Goal: Information Seeking & Learning: Find specific fact

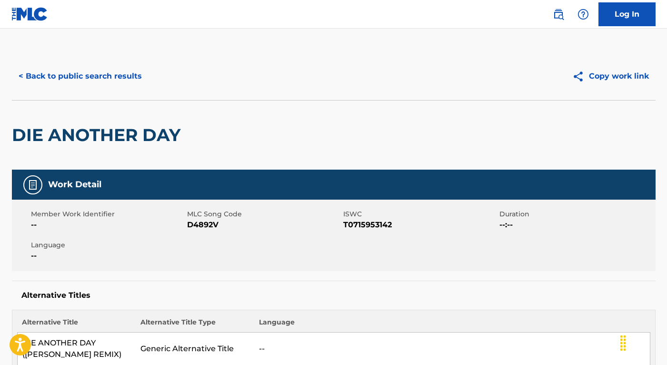
click at [97, 77] on button "< Back to public search results" at bounding box center [80, 76] width 137 height 24
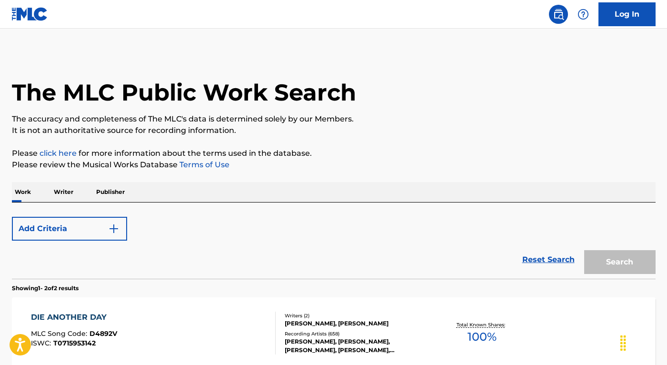
scroll to position [174, 0]
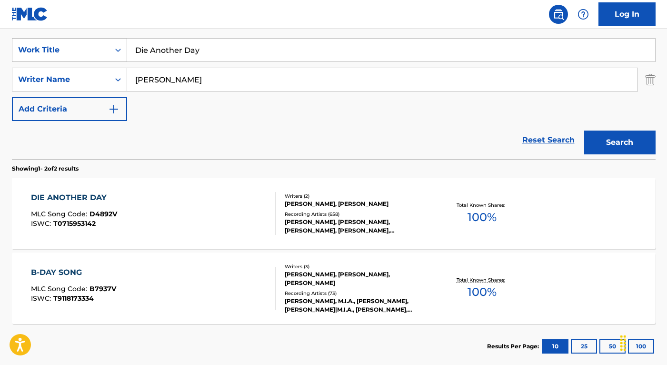
drag, startPoint x: 203, startPoint y: 53, endPoint x: 84, endPoint y: 45, distance: 118.9
click at [85, 45] on div "SearchWithCriteria074f8cb7-900e-4773-99e6-51a375e5f3e1 Work Title Die Another D…" at bounding box center [334, 50] width 644 height 24
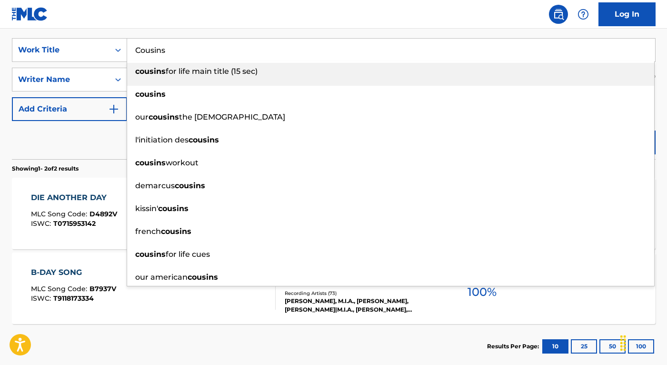
type input "Cousins"
click at [25, 155] on div "Reset Search Search" at bounding box center [334, 140] width 644 height 38
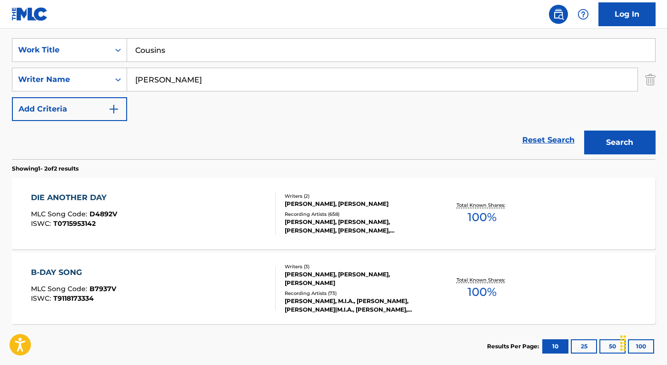
drag, startPoint x: 230, startPoint y: 76, endPoint x: 136, endPoint y: 72, distance: 94.3
click at [136, 72] on input "[PERSON_NAME]" at bounding box center [382, 79] width 510 height 23
paste input "[PERSON_NAME]"
click at [584, 130] on button "Search" at bounding box center [619, 142] width 71 height 24
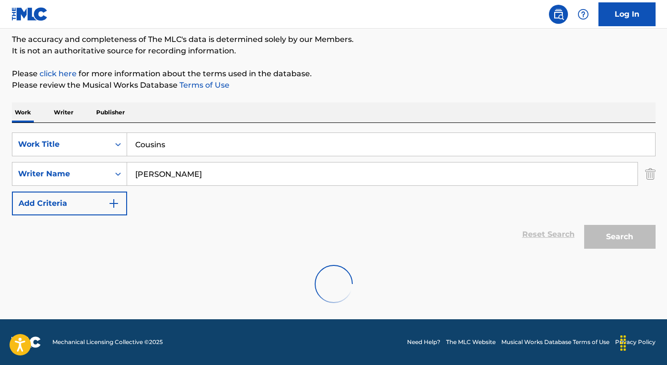
scroll to position [49, 0]
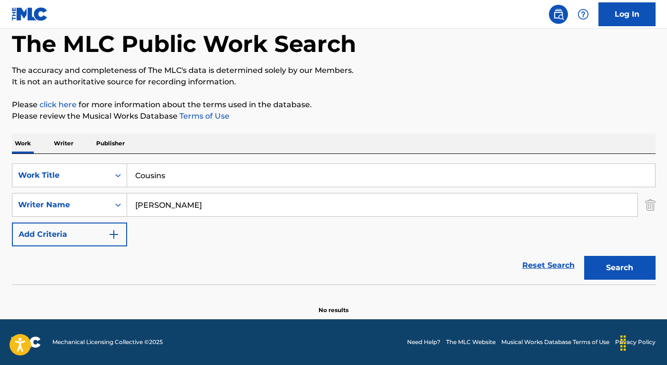
drag, startPoint x: 180, startPoint y: 209, endPoint x: 127, endPoint y: 187, distance: 57.9
click at [127, 187] on div "SearchWithCriteria074f8cb7-900e-4773-99e6-51a375e5f3e1 Work Title Cousins Searc…" at bounding box center [334, 204] width 644 height 83
paste input "[PERSON_NAME]"
type input "[PERSON_NAME]"
click at [584, 256] on button "Search" at bounding box center [619, 268] width 71 height 24
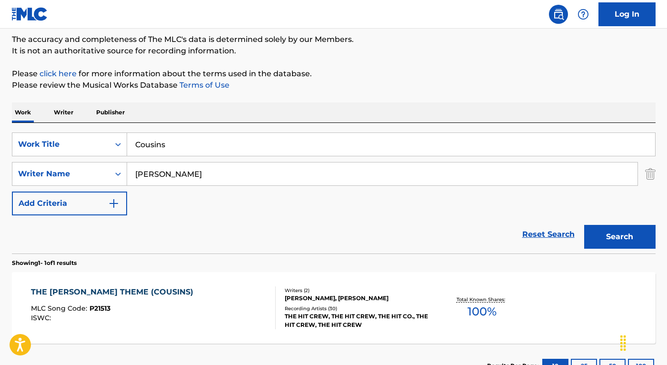
scroll to position [153, 0]
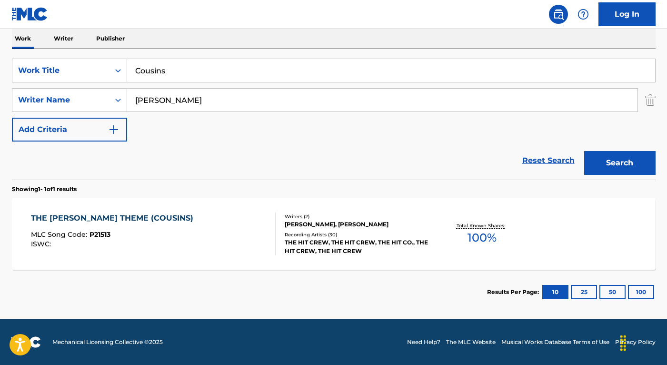
click at [242, 248] on div "THE [PERSON_NAME] THEME (COUSINS) MLC Song Code : P21513 ISWC :" at bounding box center [153, 233] width 245 height 43
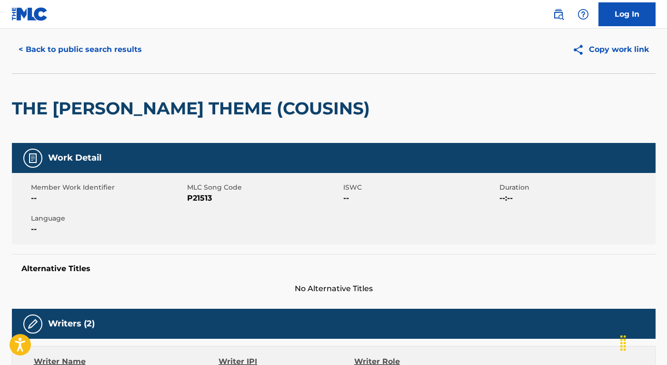
scroll to position [10, 0]
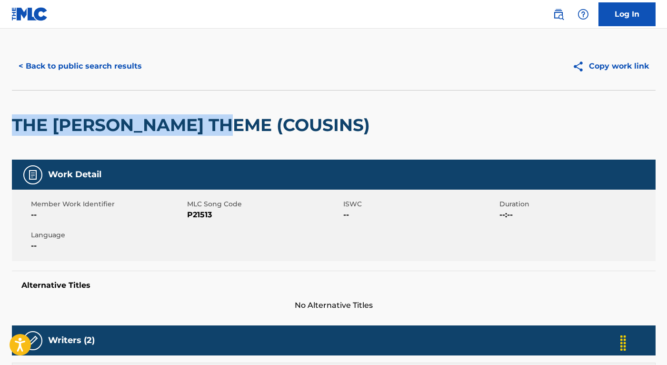
drag, startPoint x: 233, startPoint y: 125, endPoint x: 14, endPoint y: 123, distance: 219.5
click at [14, 123] on h2 "THE [PERSON_NAME] THEME (COUSINS)" at bounding box center [193, 124] width 363 height 21
copy h2 "THE [PERSON_NAME] THEME"
click at [106, 62] on button "< Back to public search results" at bounding box center [80, 66] width 137 height 24
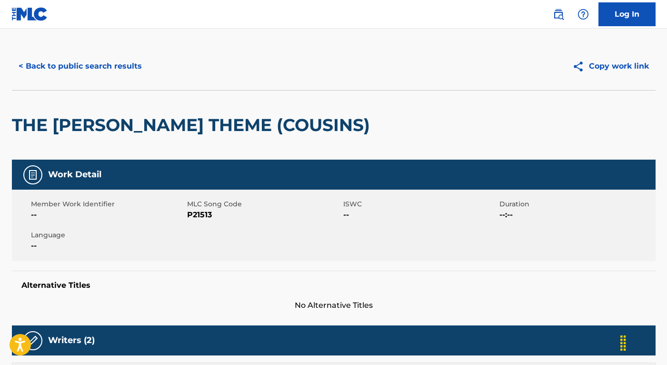
scroll to position [99, 0]
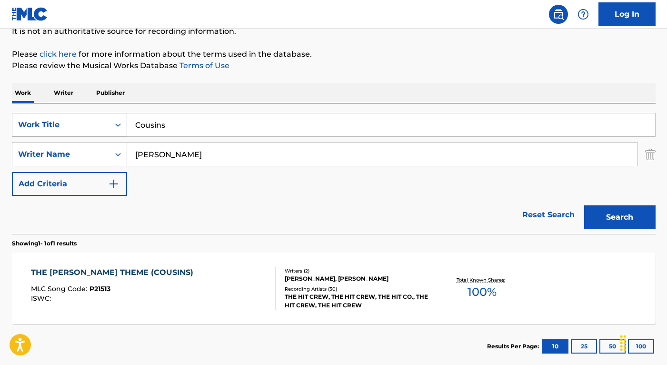
drag, startPoint x: 188, startPoint y: 128, endPoint x: 121, endPoint y: 124, distance: 66.8
click at [121, 124] on div "SearchWithCriteria074f8cb7-900e-4773-99e6-51a375e5f3e1 Work Title Cousins" at bounding box center [334, 125] width 644 height 24
paste input "ON WITH THE SHOW"
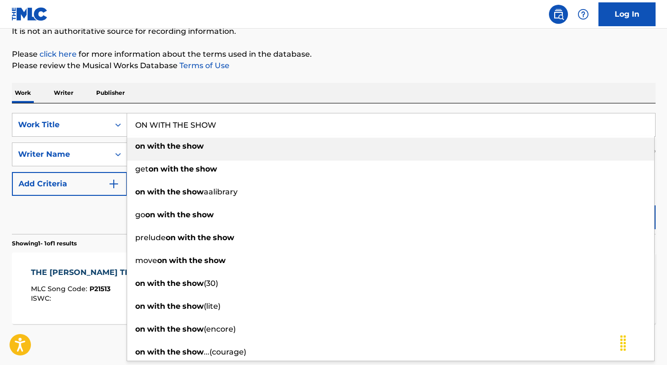
type input "ON WITH THE SHOW"
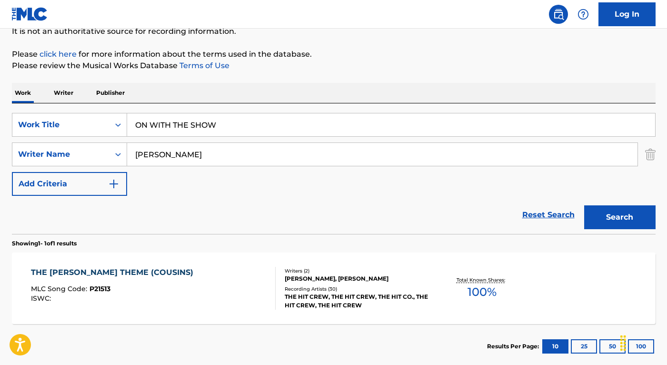
click at [114, 220] on div "Reset Search Search" at bounding box center [334, 215] width 644 height 38
drag, startPoint x: 195, startPoint y: 156, endPoint x: 106, endPoint y: 146, distance: 89.1
click at [106, 146] on div "SearchWithCriteria4c4bf6e0-f340-4b9f-80b4-9729b38c2af5 Writer Name [PERSON_NAME]" at bounding box center [334, 154] width 644 height 24
paste input "[PERSON_NAME]"
type input "[PERSON_NAME]"
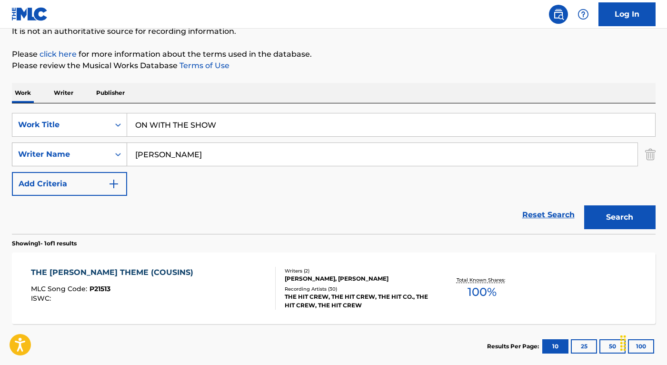
click at [584, 205] on button "Search" at bounding box center [619, 217] width 71 height 24
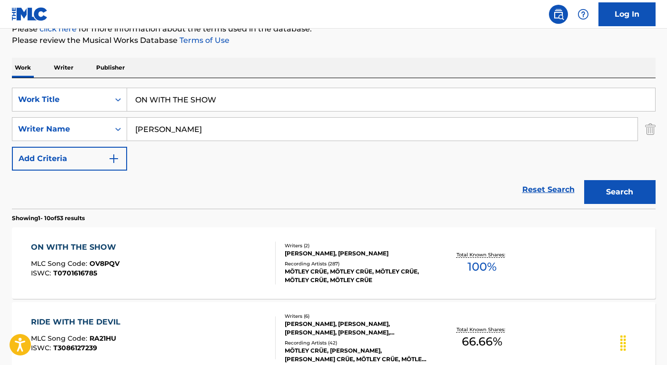
scroll to position [131, 0]
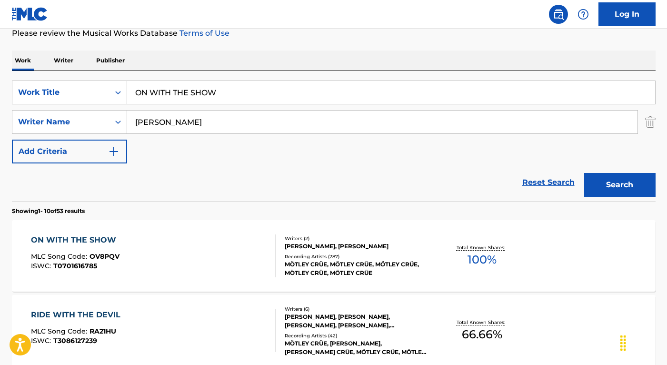
click at [212, 241] on div "ON WITH THE SHOW MLC Song Code : OV8PQV ISWC : T0701616785" at bounding box center [153, 255] width 245 height 43
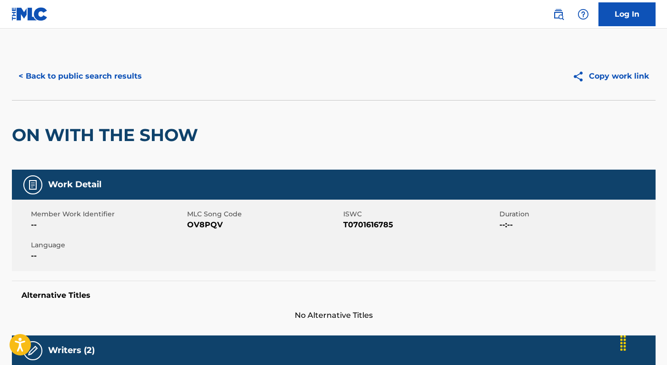
click at [105, 78] on button "< Back to public search results" at bounding box center [80, 76] width 137 height 24
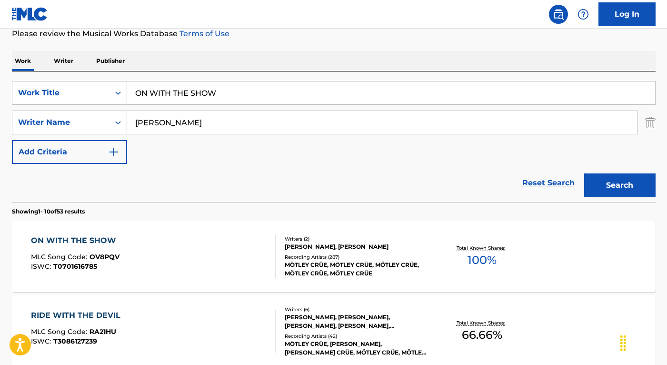
drag, startPoint x: 231, startPoint y: 93, endPoint x: 127, endPoint y: 90, distance: 104.3
click at [127, 90] on input "ON WITH THE SHOW" at bounding box center [391, 92] width 528 height 23
paste input "LITTLE VOICE"
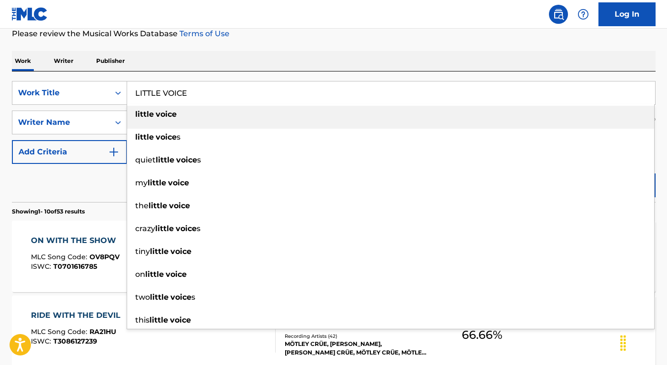
click at [153, 95] on input "LITTLE VOICE" at bounding box center [391, 92] width 528 height 23
type input "LITTLE VOICE"
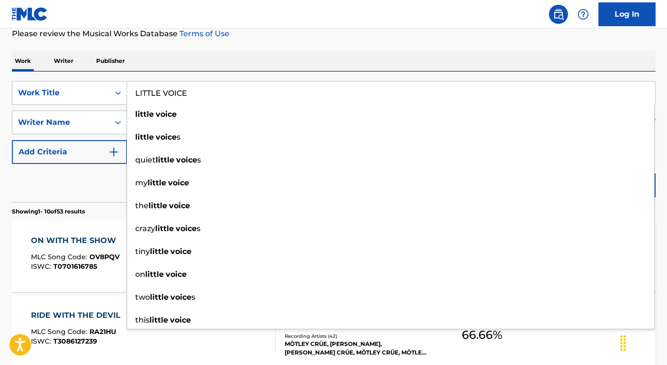
click at [99, 185] on div "Reset Search Search" at bounding box center [334, 183] width 644 height 38
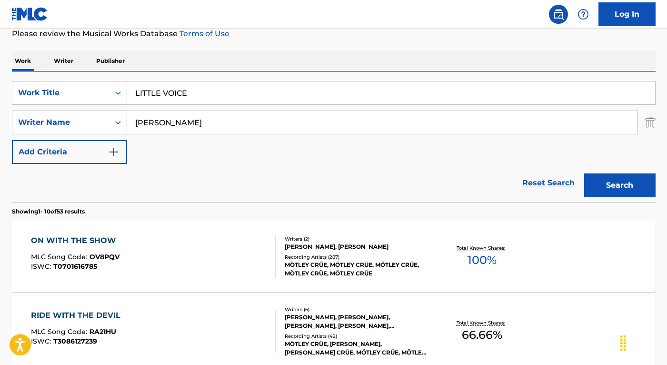
drag, startPoint x: 180, startPoint y: 127, endPoint x: 122, endPoint y: 117, distance: 58.9
click at [122, 117] on div "SearchWithCriteria4c4bf6e0-f340-4b9f-80b4-9729b38c2af5 Writer Name [PERSON_NAME]" at bounding box center [334, 122] width 644 height 24
paste input "[PERSON_NAME]"
type input "[PERSON_NAME]"
click at [584, 173] on button "Search" at bounding box center [619, 185] width 71 height 24
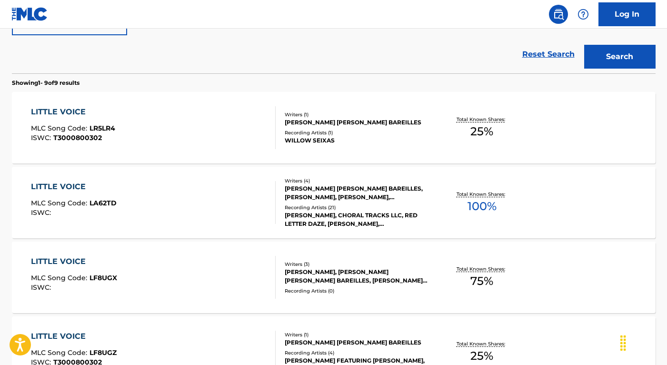
scroll to position [260, 0]
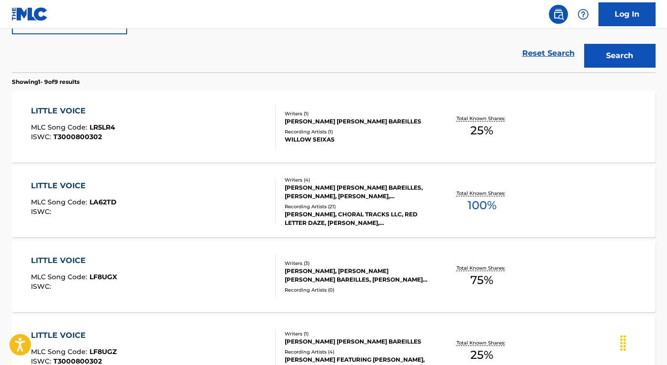
click at [308, 135] on div "WILLOW SEIXAS" at bounding box center [357, 139] width 144 height 9
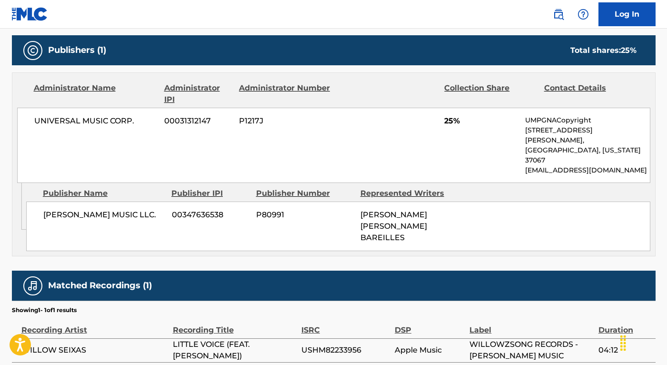
scroll to position [410, 0]
